Goal: Task Accomplishment & Management: Manage account settings

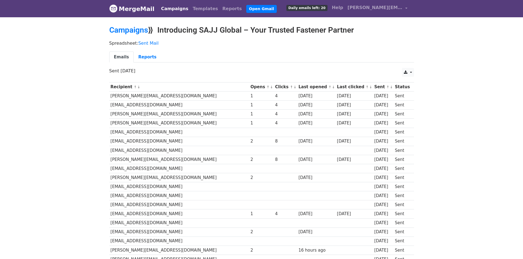
click at [141, 64] on div "Emails Reports" at bounding box center [261, 59] width 313 height 14
click at [141, 61] on link "Reports" at bounding box center [147, 57] width 27 height 11
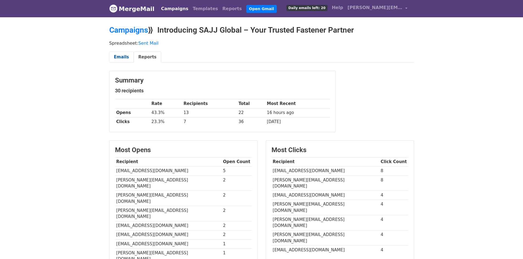
click at [121, 56] on link "Emails" at bounding box center [121, 57] width 24 height 11
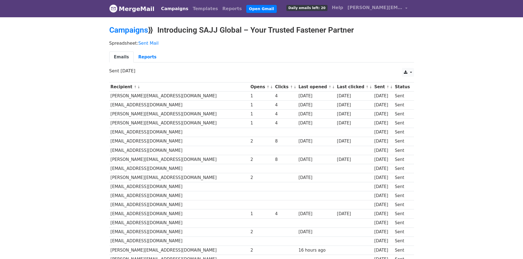
click at [125, 10] on link "MergeMail" at bounding box center [131, 9] width 45 height 12
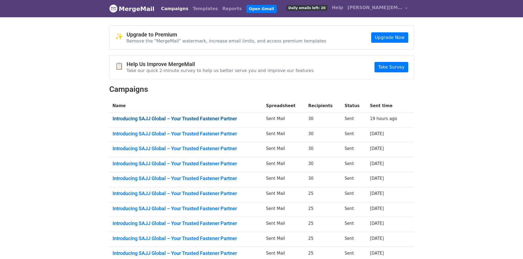
click at [187, 117] on link "Introducing SAJJ Global – Your Trusted Fastener Partner" at bounding box center [185, 119] width 147 height 6
click at [152, 145] on td "Introducing SAJJ Global – Your Trusted Fastener Partner" at bounding box center [186, 149] width 154 height 15
click at [151, 147] on link "Introducing SAJJ Global – Your Trusted Fastener Partner" at bounding box center [185, 149] width 147 height 6
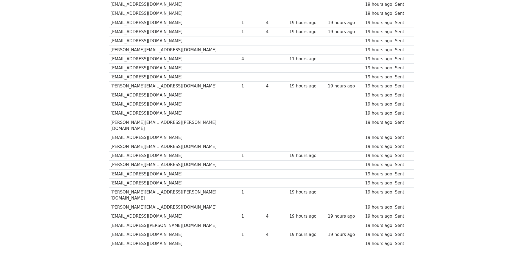
scroll to position [71, 0]
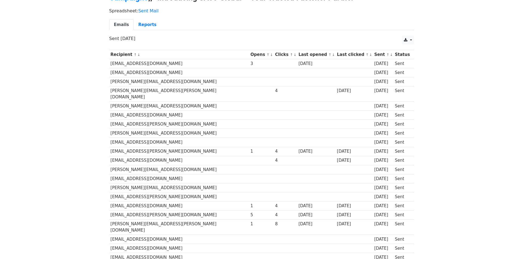
scroll to position [27, 0]
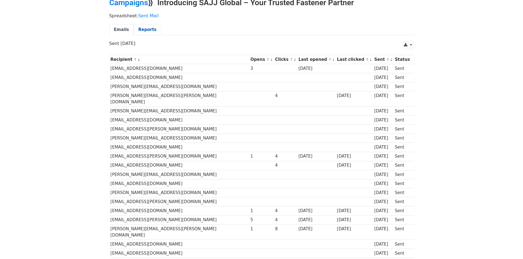
click at [138, 28] on link "Reports" at bounding box center [147, 29] width 27 height 11
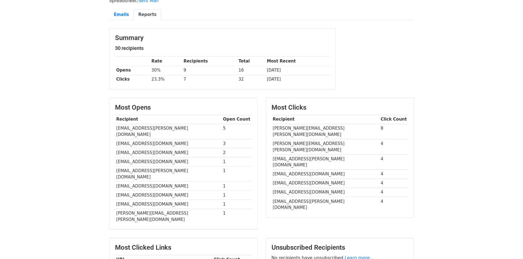
scroll to position [55, 0]
